Goal: Task Accomplishment & Management: Manage account settings

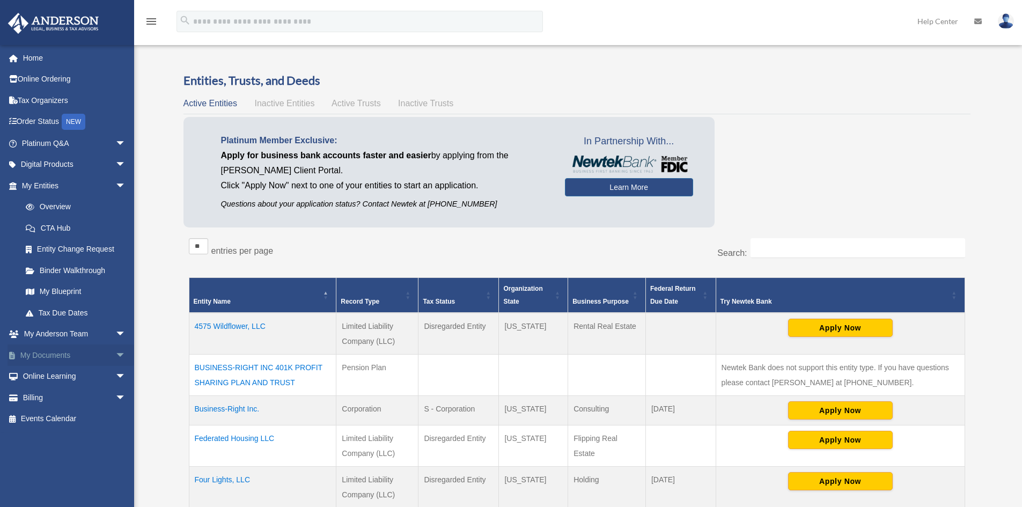
click at [115, 350] on span "arrow_drop_down" at bounding box center [125, 356] width 21 height 22
drag, startPoint x: 45, startPoint y: 375, endPoint x: 58, endPoint y: 378, distance: 13.8
click at [45, 375] on link "Box" at bounding box center [78, 376] width 127 height 21
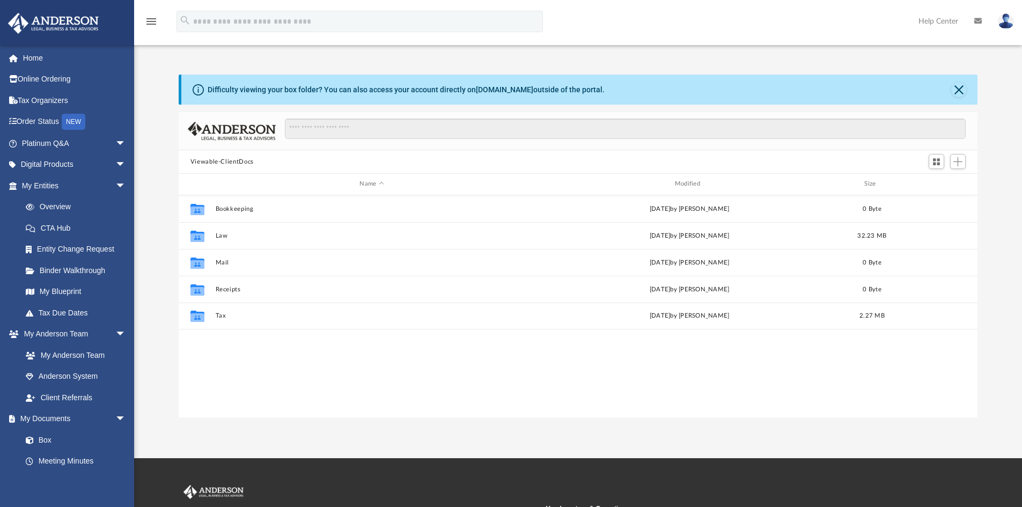
scroll to position [236, 791]
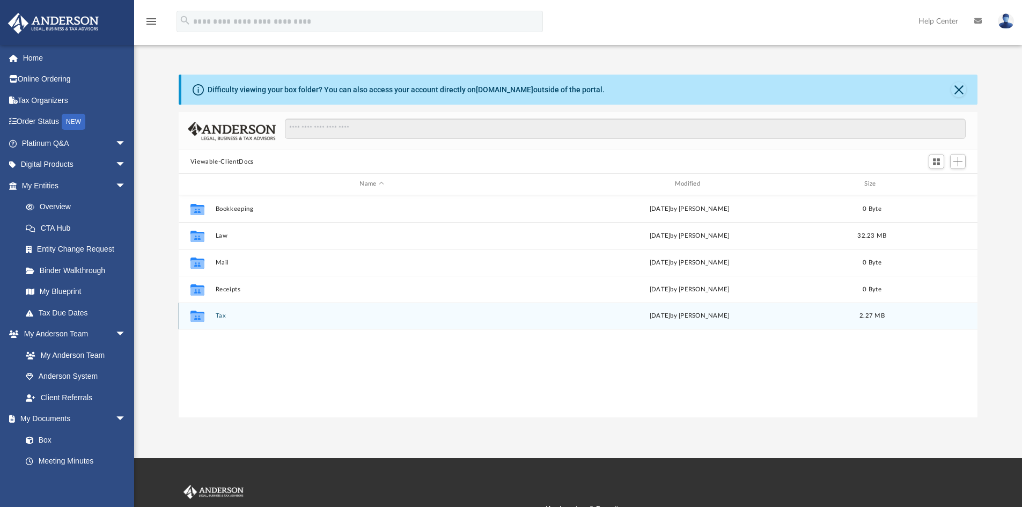
click at [228, 313] on button "Tax" at bounding box center [371, 315] width 313 height 7
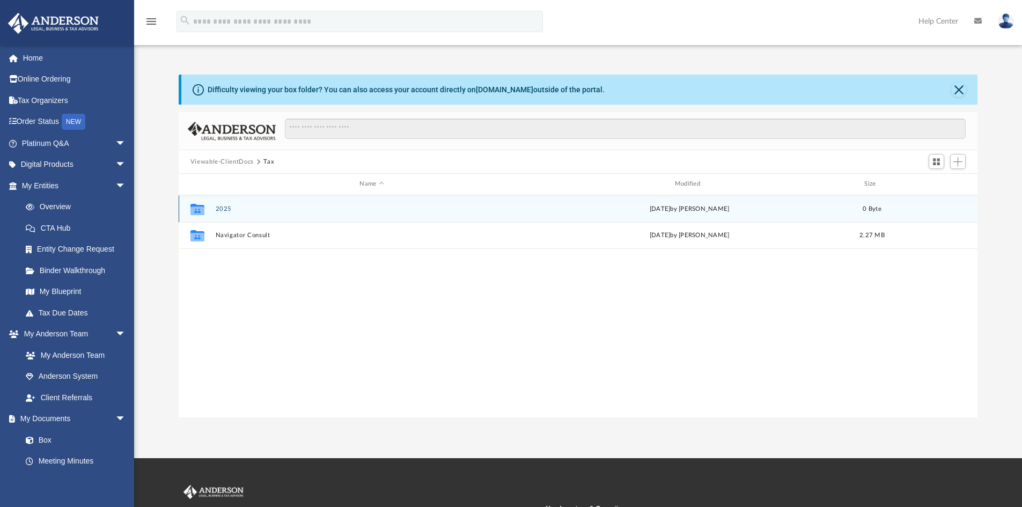
click at [224, 210] on button "2025" at bounding box center [371, 209] width 313 height 7
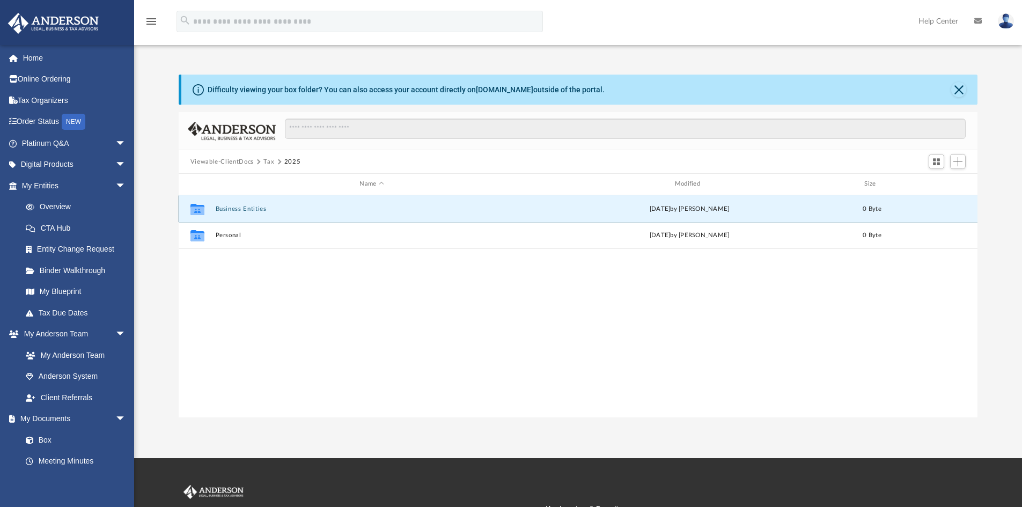
click at [232, 210] on button "Business Entities" at bounding box center [371, 209] width 313 height 7
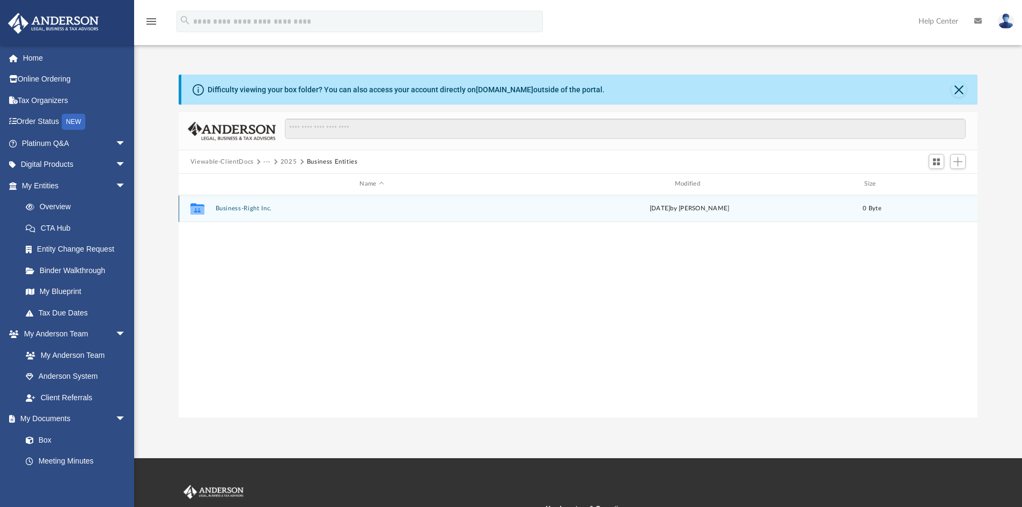
click at [235, 209] on button "Business-Right Inc." at bounding box center [371, 208] width 313 height 7
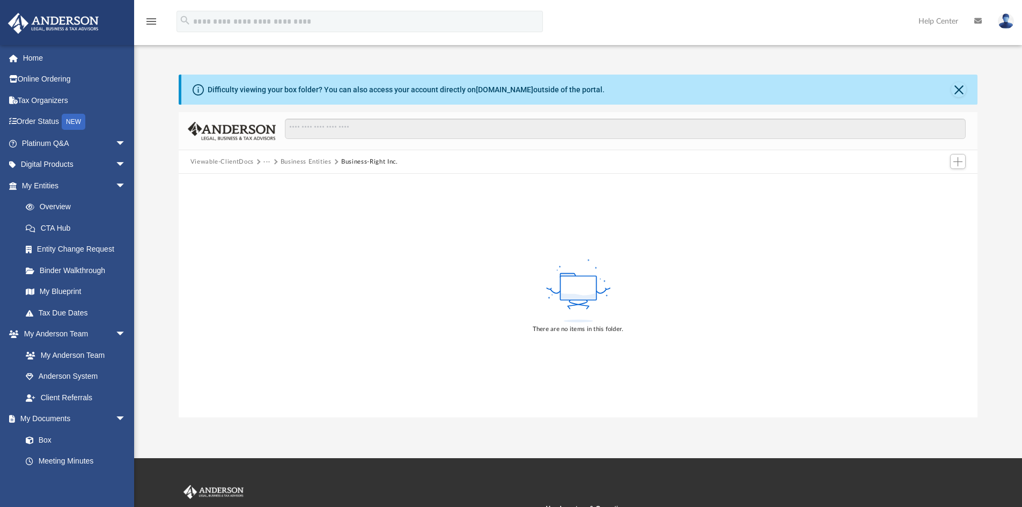
click at [233, 162] on button "Viewable-ClientDocs" at bounding box center [222, 162] width 63 height 10
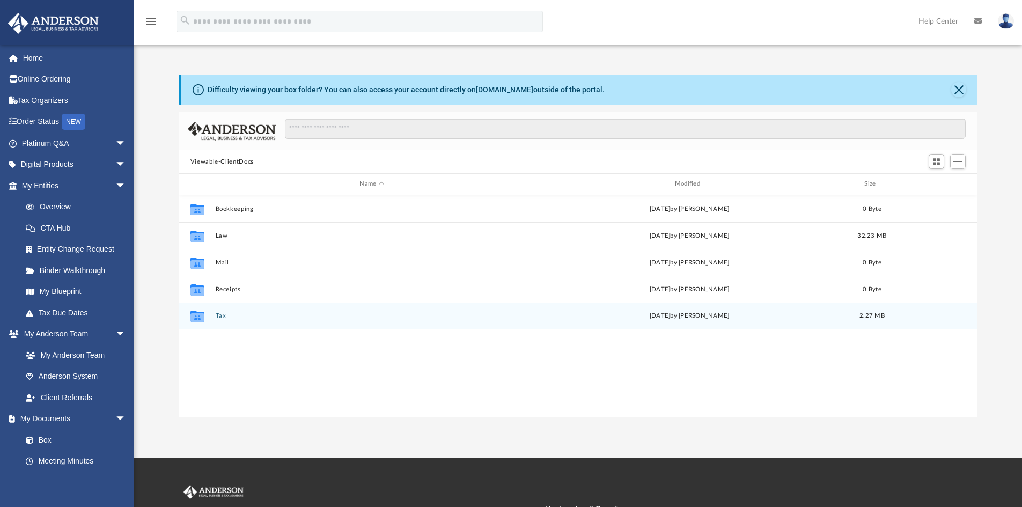
click at [282, 318] on button "Tax" at bounding box center [371, 315] width 313 height 7
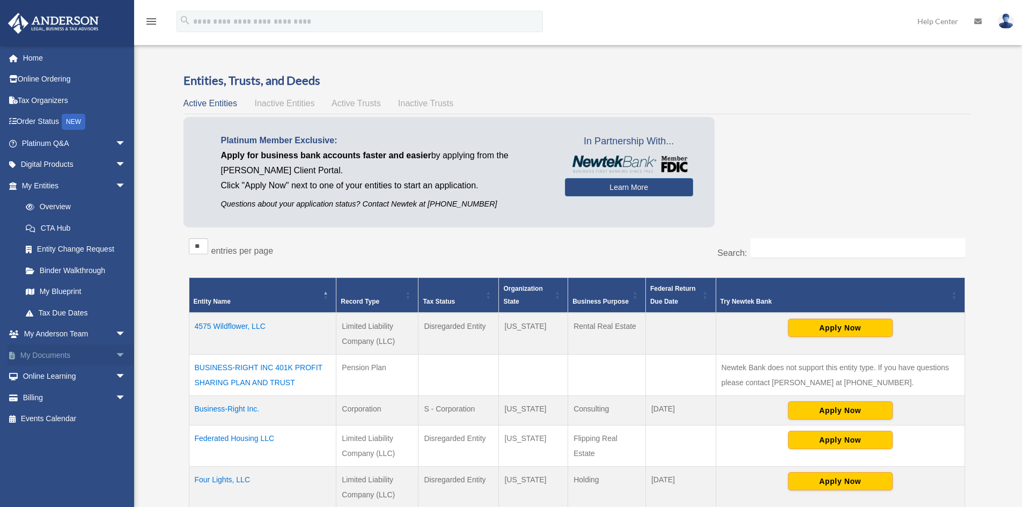
click at [67, 354] on link "My Documents arrow_drop_down" at bounding box center [75, 355] width 135 height 21
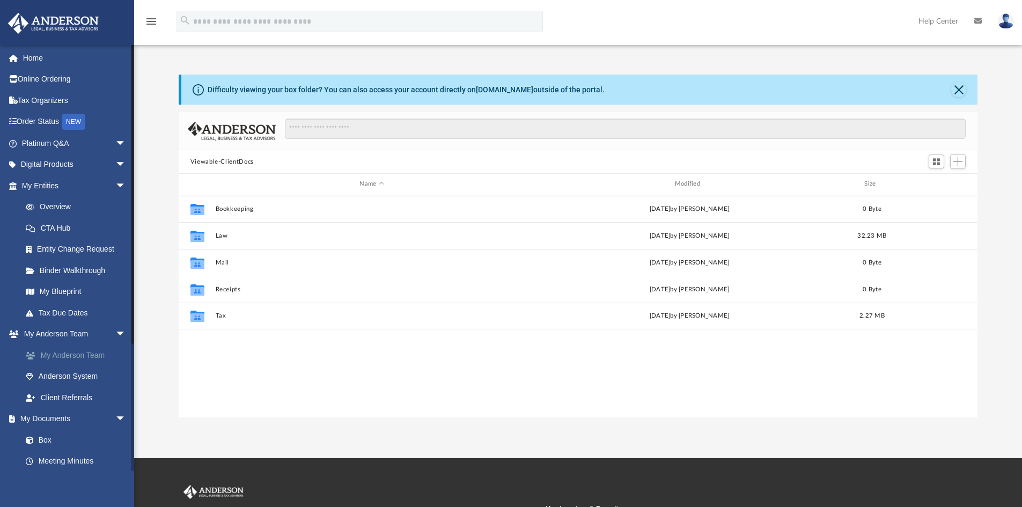
scroll to position [236, 791]
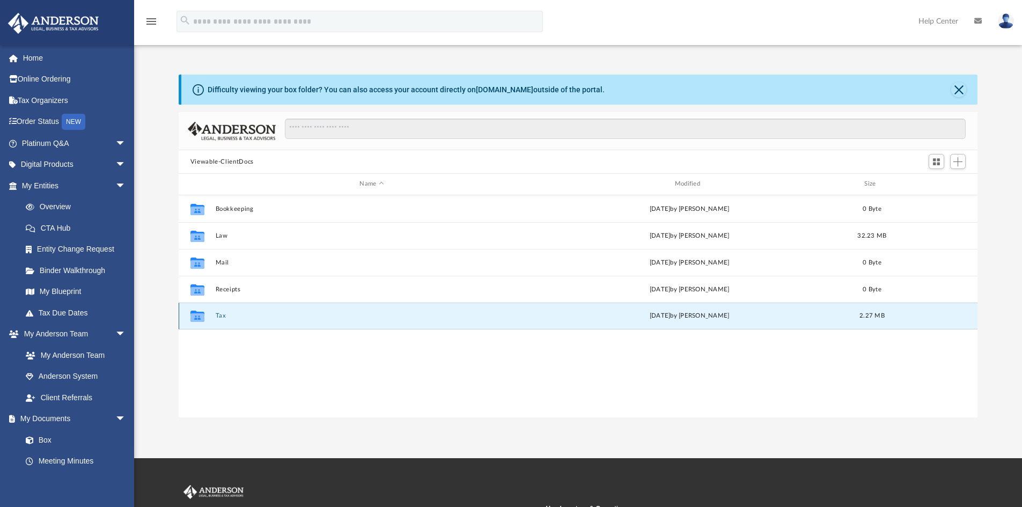
click at [229, 317] on button "Tax" at bounding box center [371, 315] width 313 height 7
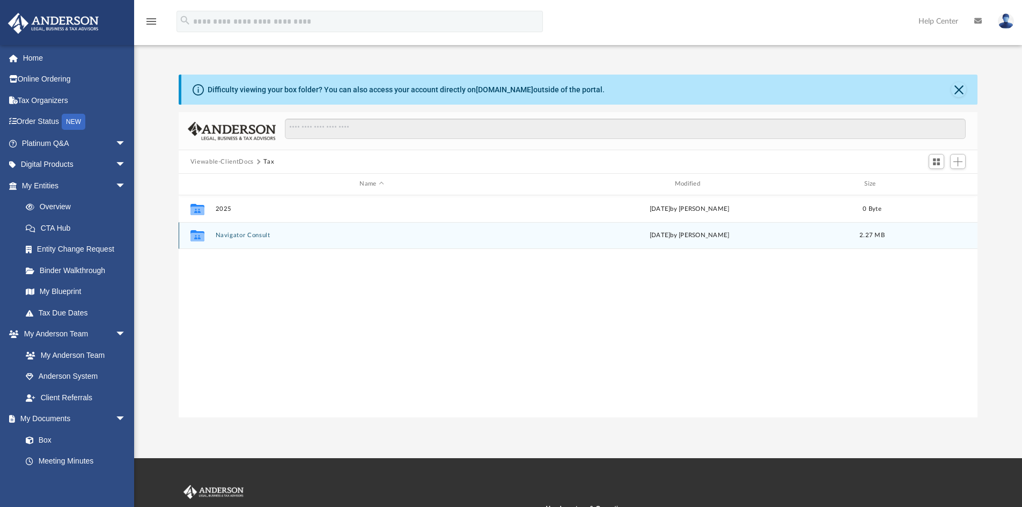
click at [249, 233] on button "Navigator Consult" at bounding box center [371, 235] width 313 height 7
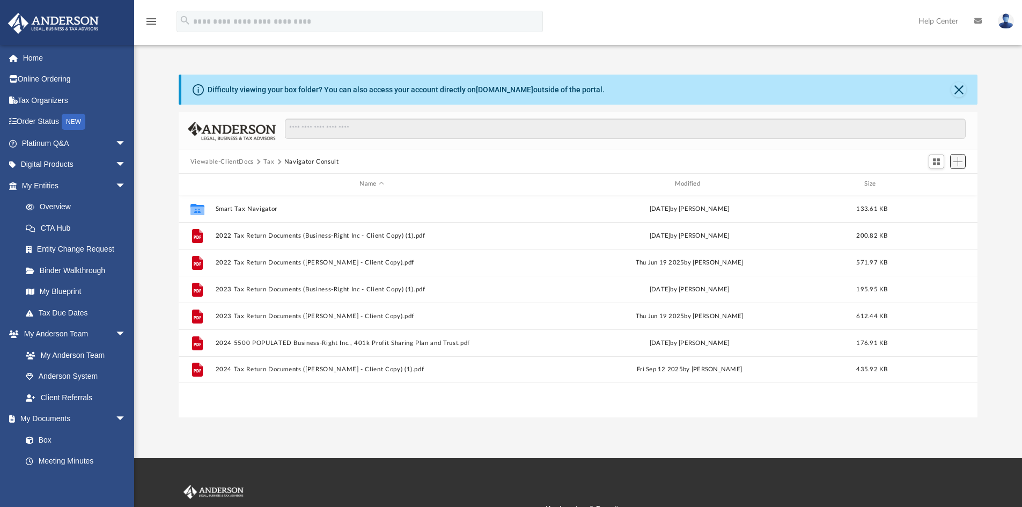
click at [957, 166] on span "Add" at bounding box center [958, 161] width 9 height 9
click at [945, 182] on li "Upload" at bounding box center [943, 183] width 34 height 11
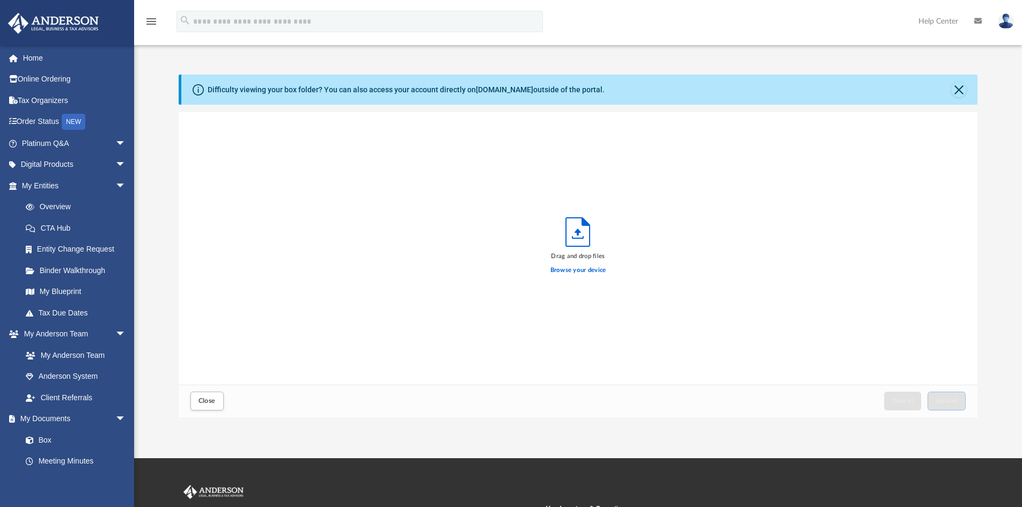
scroll to position [264, 791]
click at [594, 269] on label "Browse your device" at bounding box center [579, 271] width 56 height 10
click at [0, 0] on input "Browse your device" at bounding box center [0, 0] width 0 height 0
click at [948, 397] on button "Upload" at bounding box center [947, 401] width 39 height 19
